Goal: Task Accomplishment & Management: Use online tool/utility

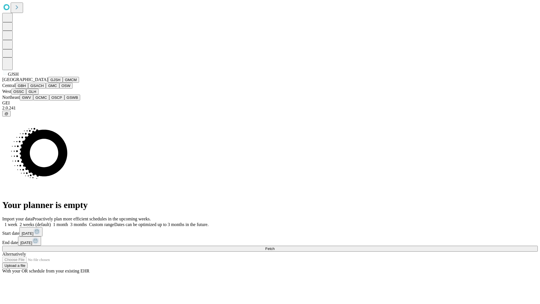
click at [48, 83] on button "GJSH" at bounding box center [55, 80] width 15 height 6
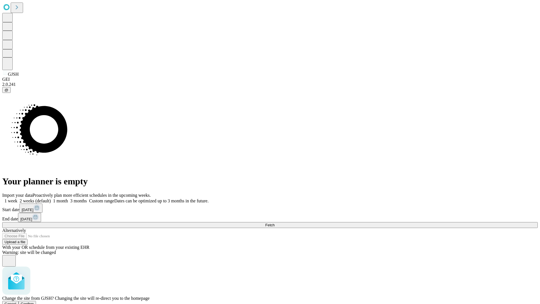
click at [34, 302] on span "Confirm" at bounding box center [27, 304] width 13 height 4
click at [68, 198] on label "1 month" at bounding box center [59, 200] width 17 height 5
click at [275, 223] on span "Fetch" at bounding box center [269, 225] width 9 height 4
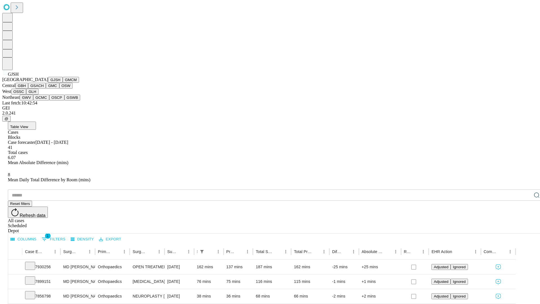
click at [63, 83] on button "GMCM" at bounding box center [71, 80] width 16 height 6
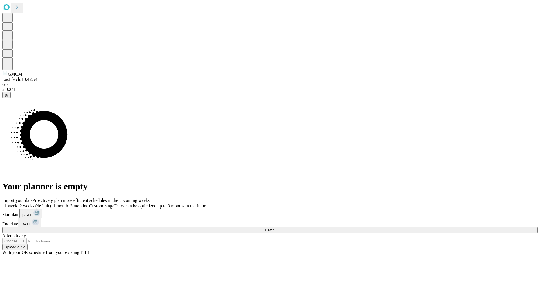
click at [68, 203] on label "1 month" at bounding box center [59, 205] width 17 height 5
click at [275, 228] on span "Fetch" at bounding box center [269, 230] width 9 height 4
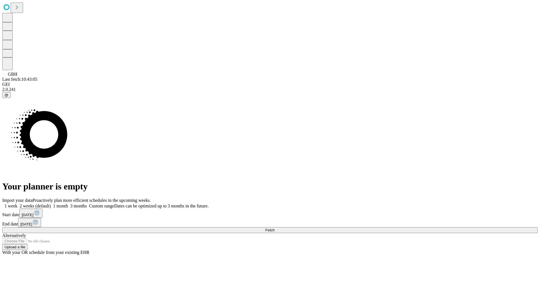
click at [68, 203] on label "1 month" at bounding box center [59, 205] width 17 height 5
click at [275, 228] on span "Fetch" at bounding box center [269, 230] width 9 height 4
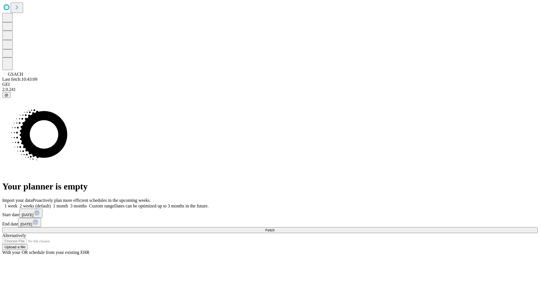
click at [68, 203] on label "1 month" at bounding box center [59, 205] width 17 height 5
click at [275, 228] on span "Fetch" at bounding box center [269, 230] width 9 height 4
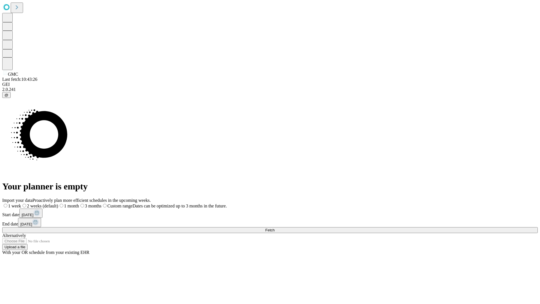
click at [79, 203] on label "1 month" at bounding box center [68, 205] width 21 height 5
click at [275, 228] on span "Fetch" at bounding box center [269, 230] width 9 height 4
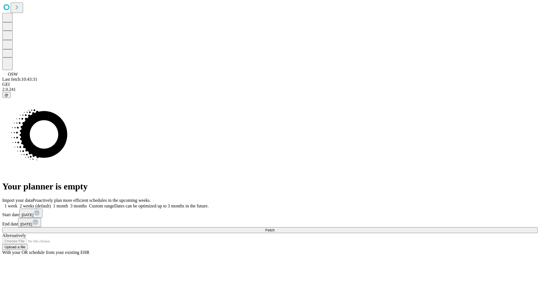
click at [68, 203] on label "1 month" at bounding box center [59, 205] width 17 height 5
click at [275, 228] on span "Fetch" at bounding box center [269, 230] width 9 height 4
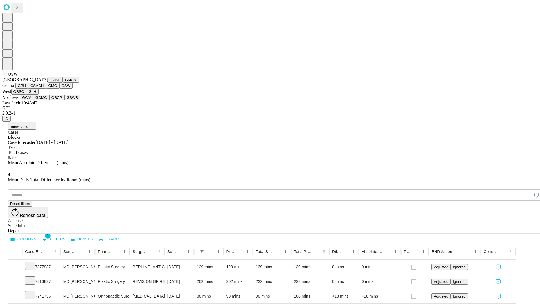
click at [26, 95] on button "OSSC" at bounding box center [18, 92] width 15 height 6
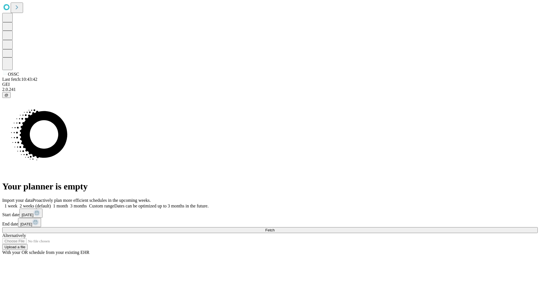
click at [68, 203] on label "1 month" at bounding box center [59, 205] width 17 height 5
click at [275, 228] on span "Fetch" at bounding box center [269, 230] width 9 height 4
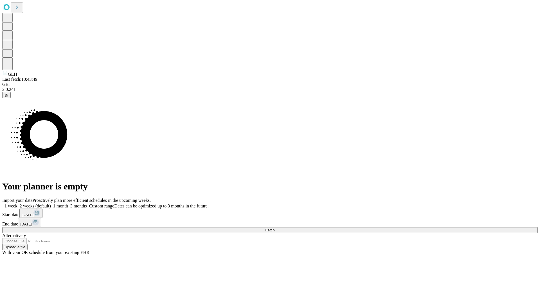
click at [68, 203] on label "1 month" at bounding box center [59, 205] width 17 height 5
click at [275, 228] on span "Fetch" at bounding box center [269, 230] width 9 height 4
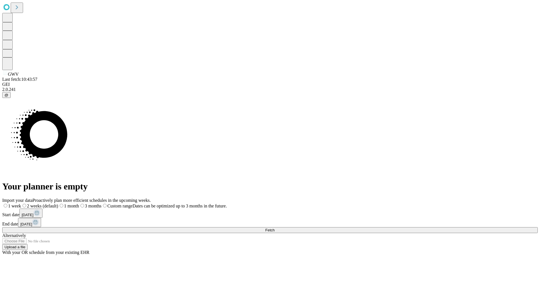
click at [79, 203] on label "1 month" at bounding box center [68, 205] width 21 height 5
click at [275, 228] on span "Fetch" at bounding box center [269, 230] width 9 height 4
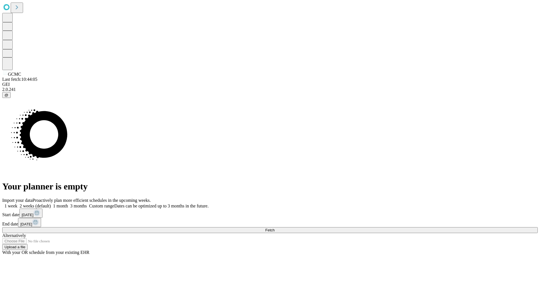
click at [275, 228] on span "Fetch" at bounding box center [269, 230] width 9 height 4
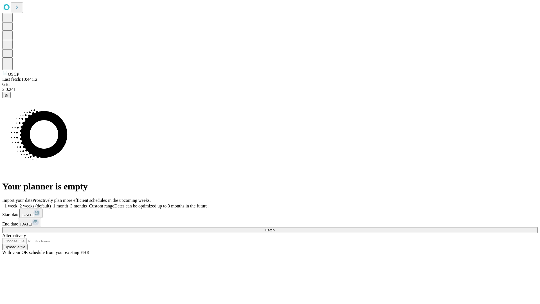
click at [68, 203] on label "1 month" at bounding box center [59, 205] width 17 height 5
click at [275, 228] on span "Fetch" at bounding box center [269, 230] width 9 height 4
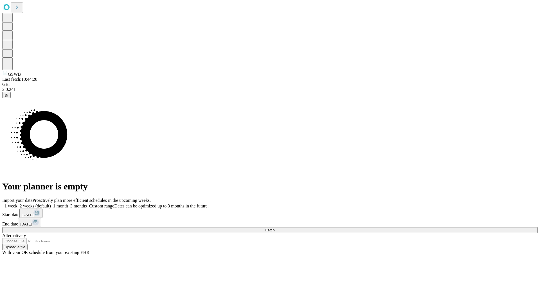
click at [68, 203] on label "1 month" at bounding box center [59, 205] width 17 height 5
click at [275, 228] on span "Fetch" at bounding box center [269, 230] width 9 height 4
